Goal: Task Accomplishment & Management: Manage account settings

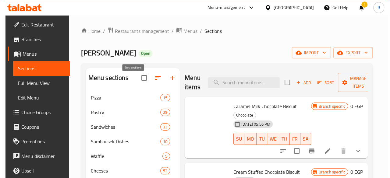
scroll to position [219, 0]
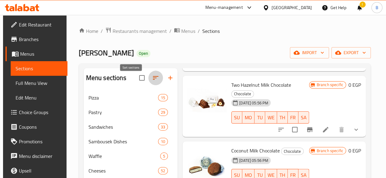
click at [152, 80] on icon "button" at bounding box center [155, 77] width 7 height 7
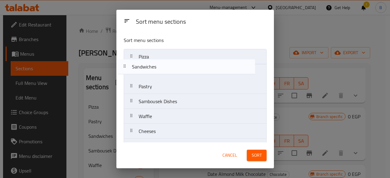
drag, startPoint x: 178, startPoint y: 87, endPoint x: 169, endPoint y: 55, distance: 33.4
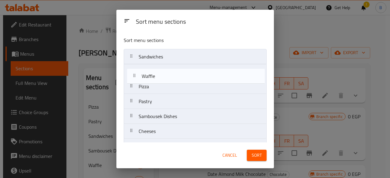
drag, startPoint x: 166, startPoint y: 118, endPoint x: 171, endPoint y: 72, distance: 46.8
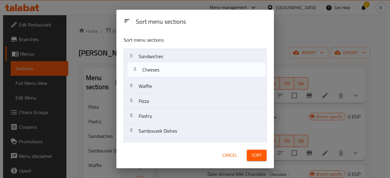
drag, startPoint x: 159, startPoint y: 128, endPoint x: 163, endPoint y: 64, distance: 63.6
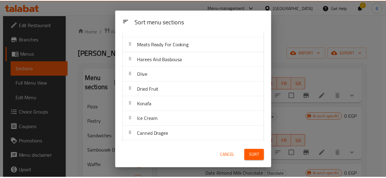
scroll to position [291, 0]
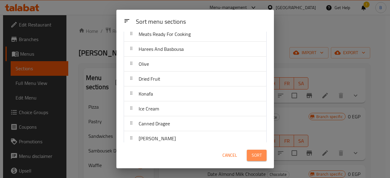
click at [261, 155] on span "Sort" at bounding box center [257, 156] width 10 height 8
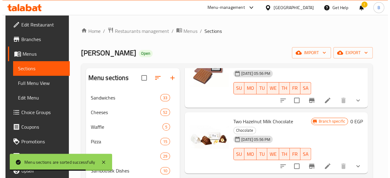
scroll to position [183, 0]
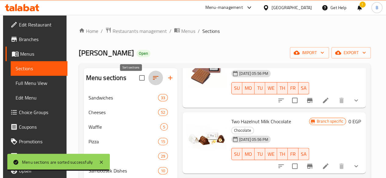
click at [152, 82] on icon "button" at bounding box center [155, 77] width 7 height 7
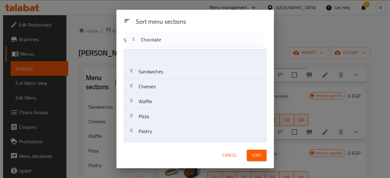
scroll to position [0, 0]
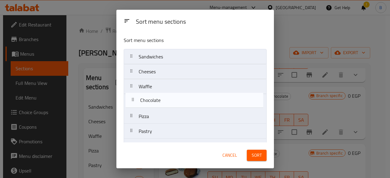
drag, startPoint x: 214, startPoint y: 137, endPoint x: 215, endPoint y: 101, distance: 36.3
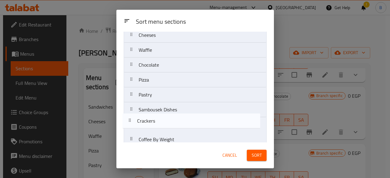
scroll to position [37, 0]
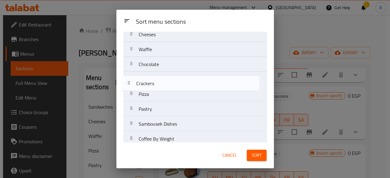
drag, startPoint x: 223, startPoint y: 134, endPoint x: 220, endPoint y: 80, distance: 53.4
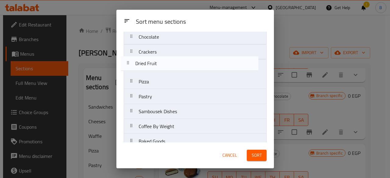
scroll to position [64, 0]
drag, startPoint x: 185, startPoint y: 76, endPoint x: 182, endPoint y: 66, distance: 10.7
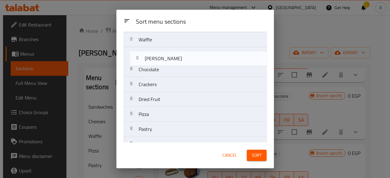
scroll to position [47, 0]
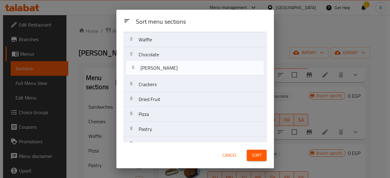
drag, startPoint x: 199, startPoint y: 56, endPoint x: 201, endPoint y: 62, distance: 6.6
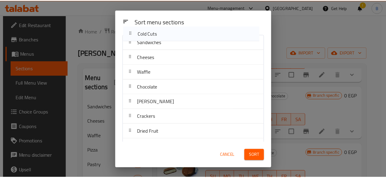
scroll to position [0, 0]
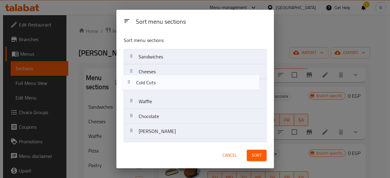
drag, startPoint x: 197, startPoint y: 99, endPoint x: 195, endPoint y: 87, distance: 11.8
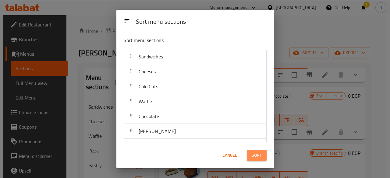
click at [254, 155] on span "Sort" at bounding box center [257, 156] width 10 height 8
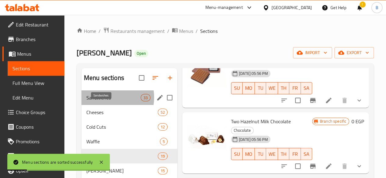
click at [104, 102] on span "Sandwiches" at bounding box center [113, 97] width 54 height 7
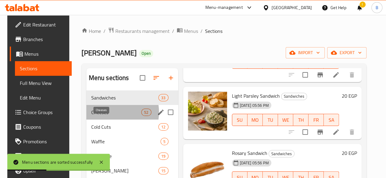
click at [105, 116] on span "Cheeses" at bounding box center [116, 112] width 50 height 7
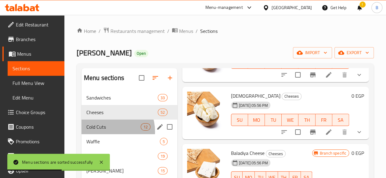
click at [105, 134] on div "Cold Cuts 12" at bounding box center [129, 127] width 96 height 15
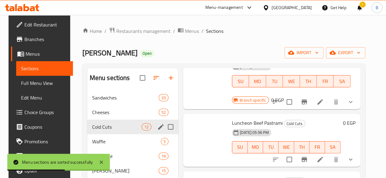
scroll to position [80, 0]
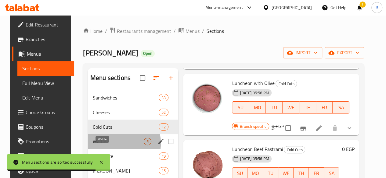
click at [103, 145] on span "Waffle" at bounding box center [118, 141] width 51 height 7
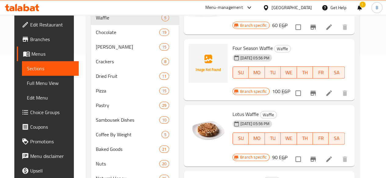
scroll to position [119, 0]
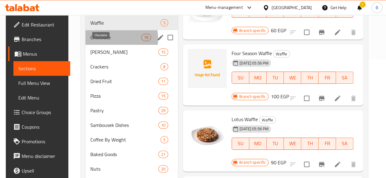
click at [103, 41] on span "Chocolate" at bounding box center [115, 37] width 51 height 7
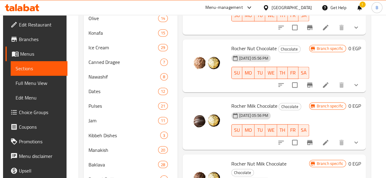
scroll to position [444, 0]
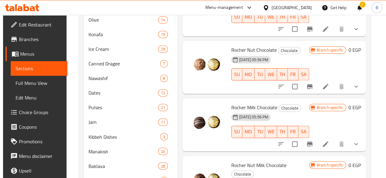
drag, startPoint x: 382, startPoint y: 124, endPoint x: 389, endPoint y: 123, distance: 7.2
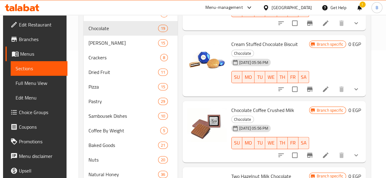
scroll to position [130, 0]
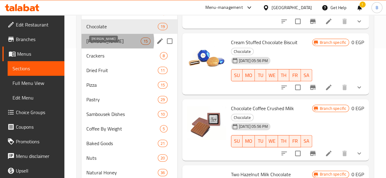
click at [111, 45] on span "[PERSON_NAME]" at bounding box center [113, 40] width 54 height 7
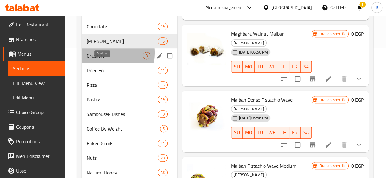
click at [93, 59] on span "Crackers" at bounding box center [115, 55] width 56 height 7
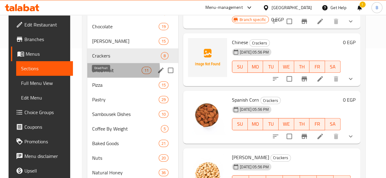
click at [97, 74] on span "Dried Fruit" at bounding box center [116, 70] width 49 height 7
